Goal: Find specific page/section: Find specific page/section

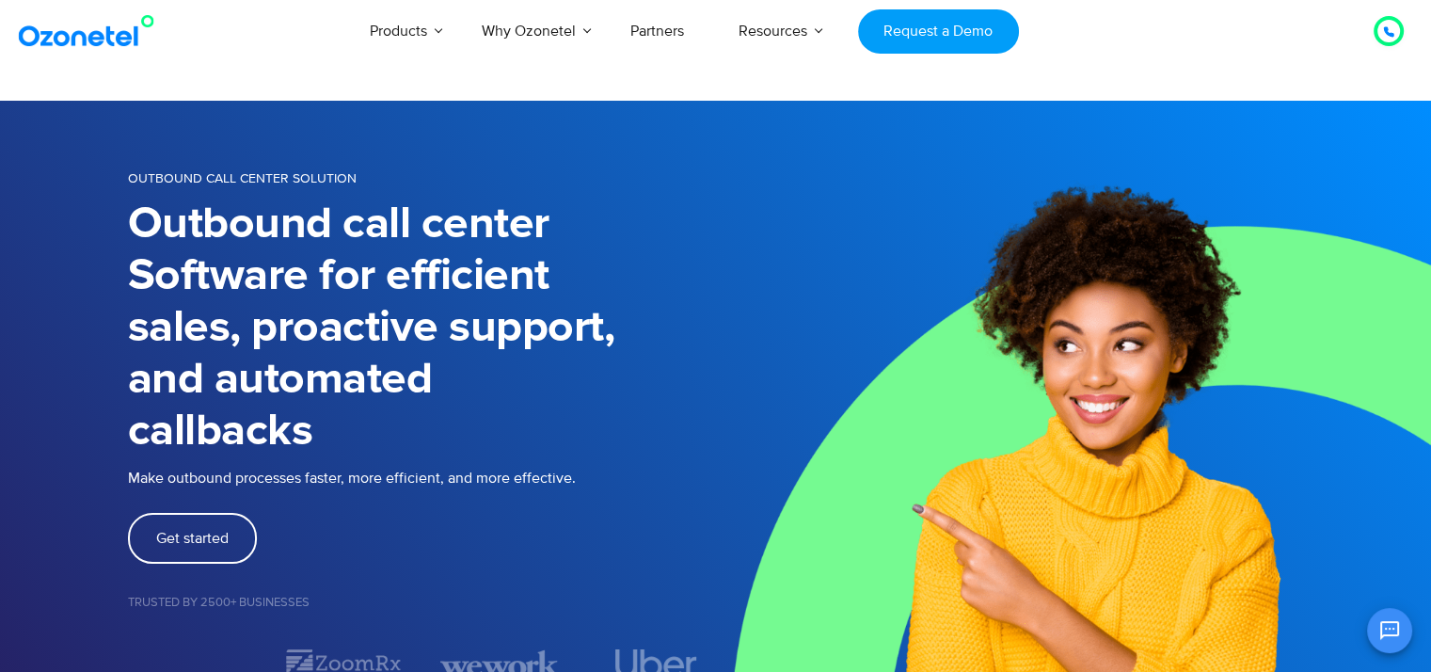
click at [459, 431] on h1 "Outbound call center Software for efficient sales, proactive support, and autom…" at bounding box center [422, 328] width 588 height 259
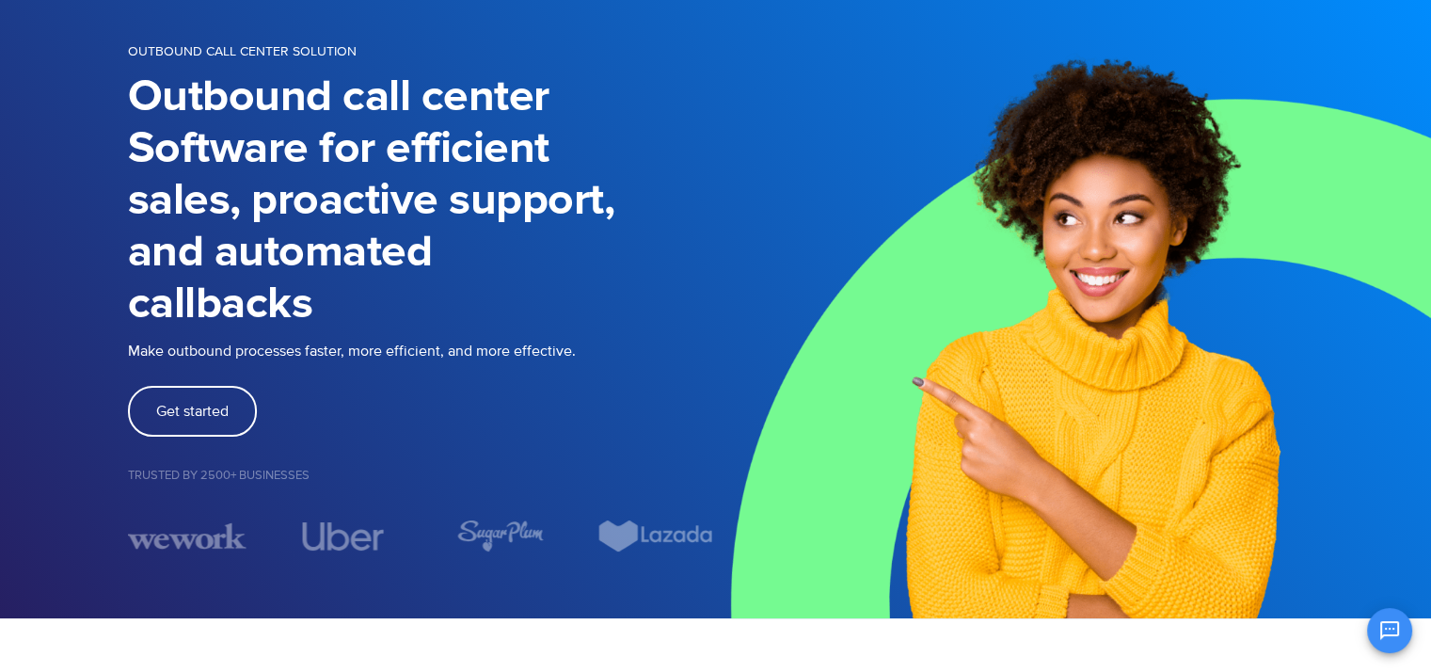
scroll to position [105, 0]
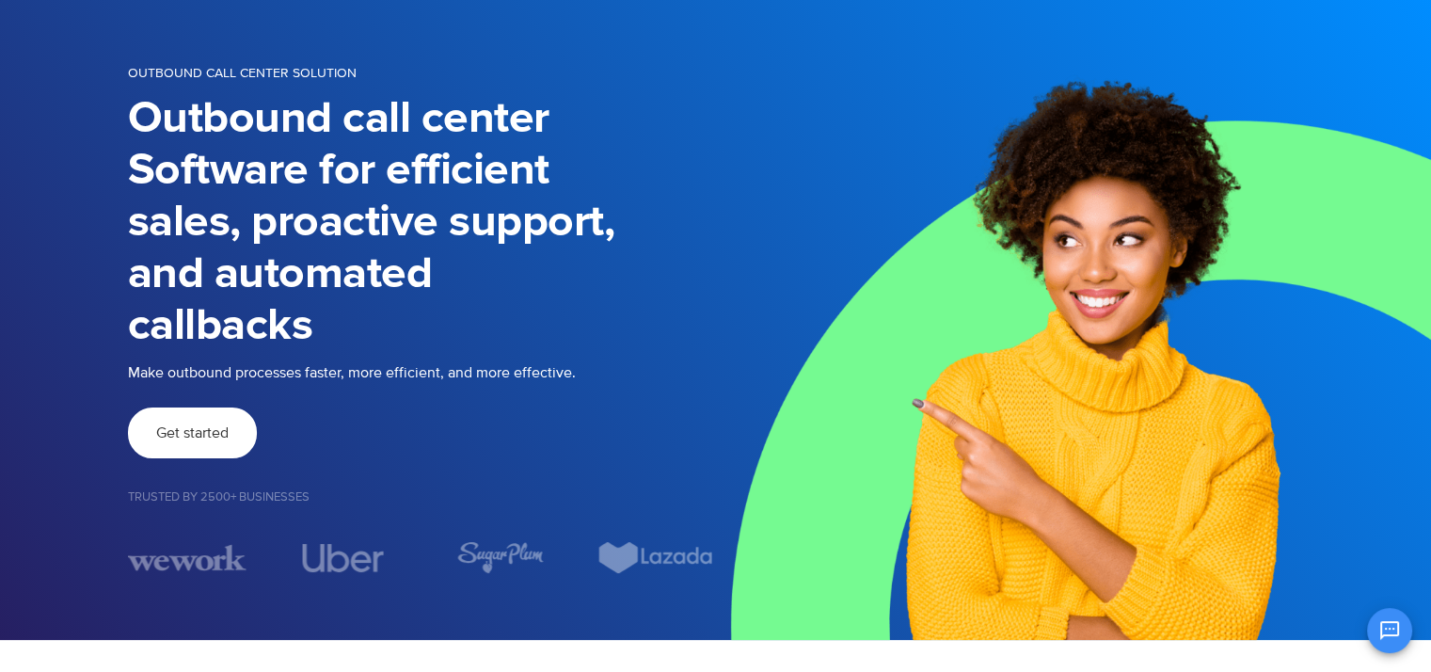
click at [216, 415] on link "Get started" at bounding box center [192, 432] width 129 height 51
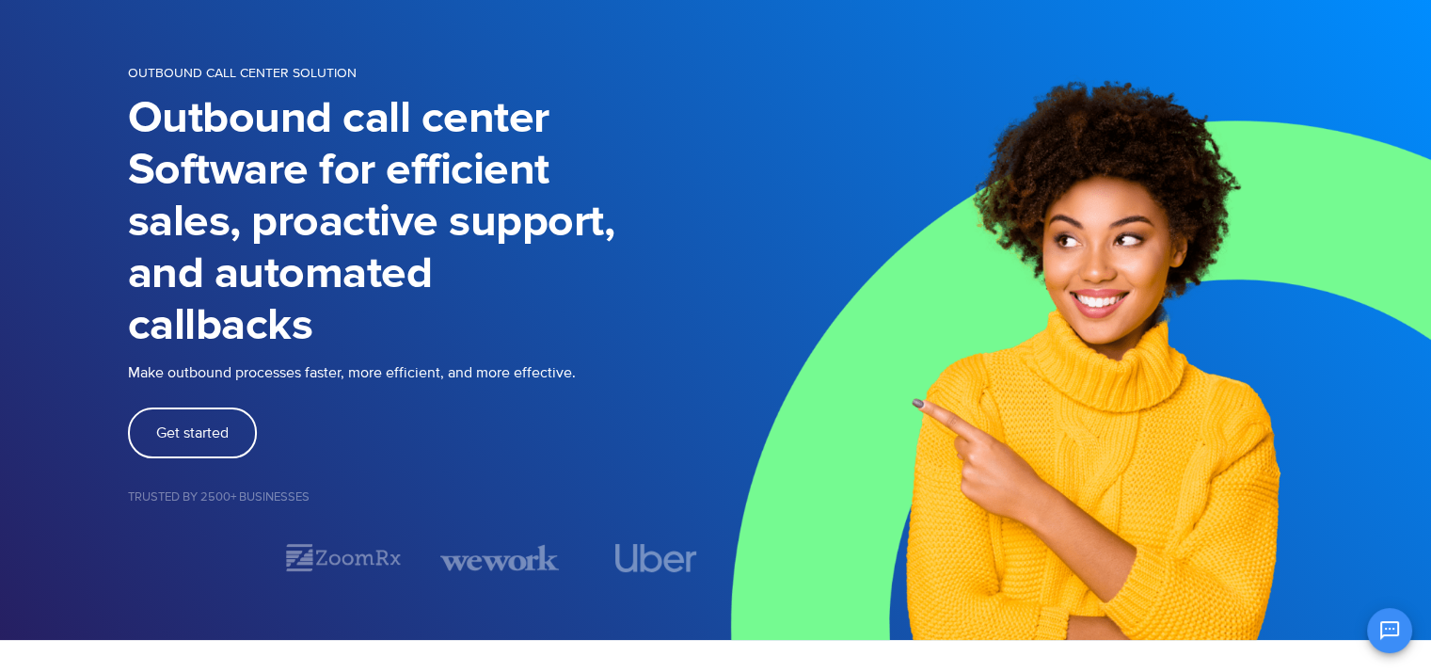
scroll to position [105, 0]
